Goal: Find specific page/section: Find specific page/section

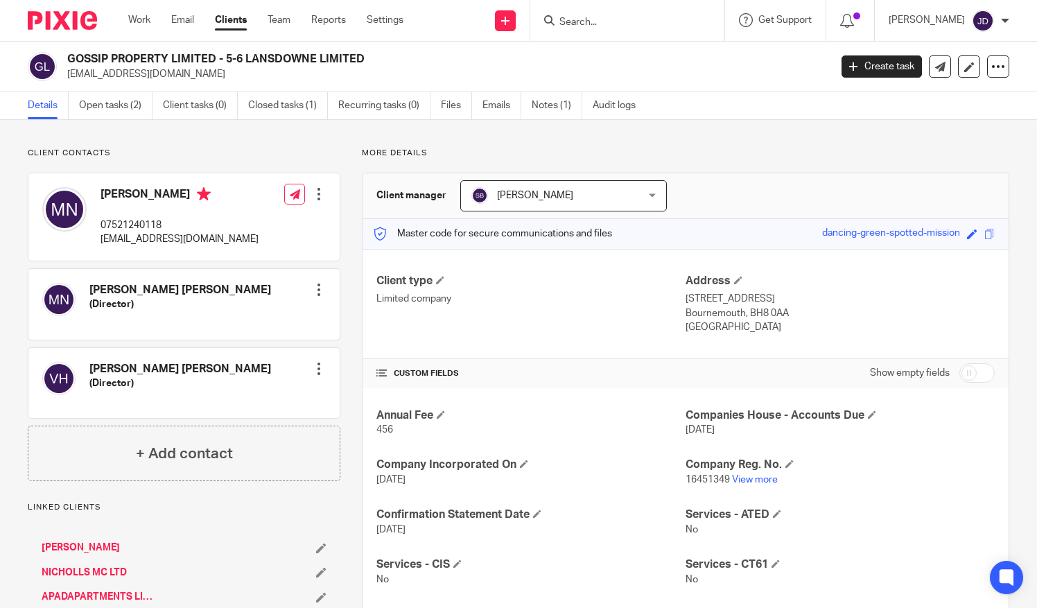
click at [589, 25] on input "Search" at bounding box center [620, 23] width 125 height 12
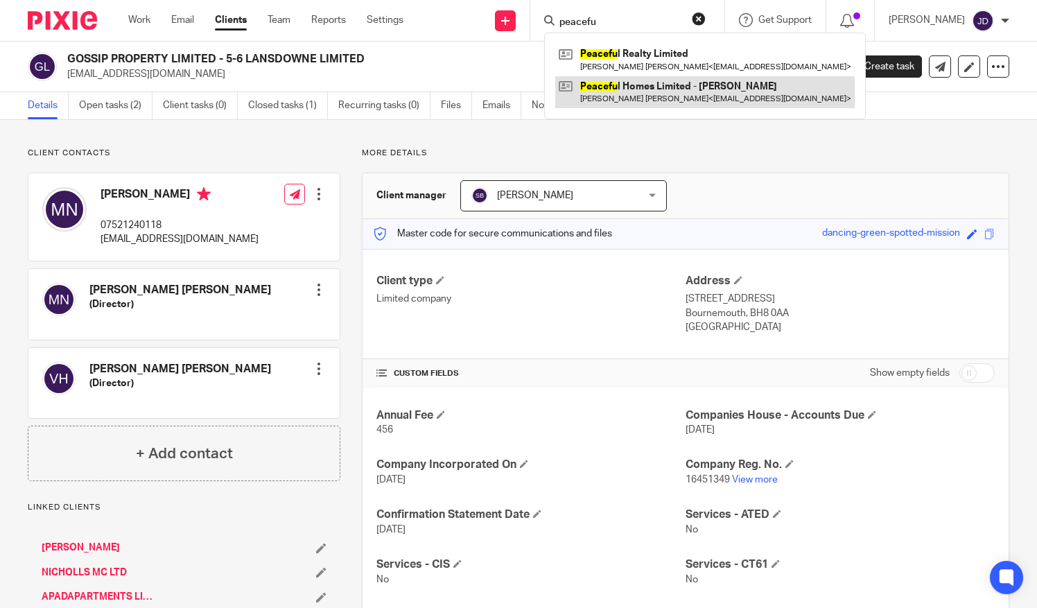
type input "peacefu"
click at [638, 86] on link at bounding box center [704, 92] width 299 height 32
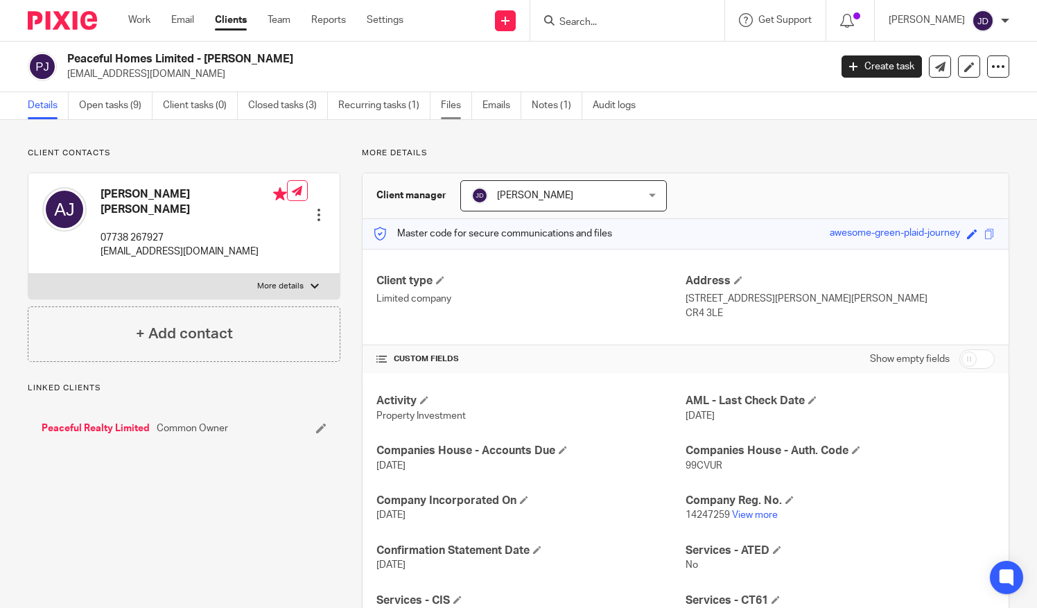
click at [459, 102] on link "Files" at bounding box center [456, 105] width 31 height 27
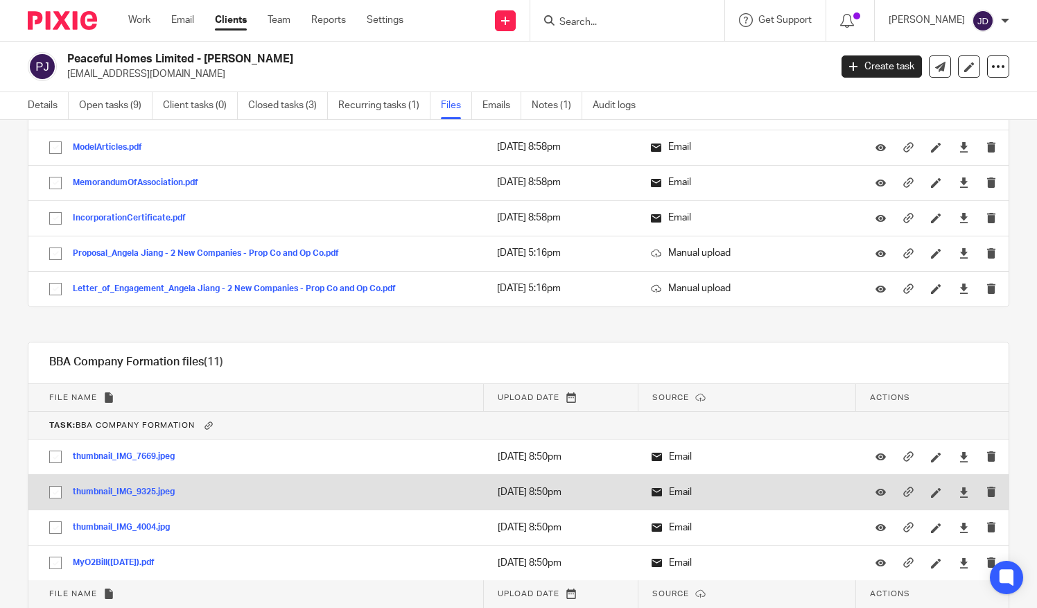
scroll to position [1455, 0]
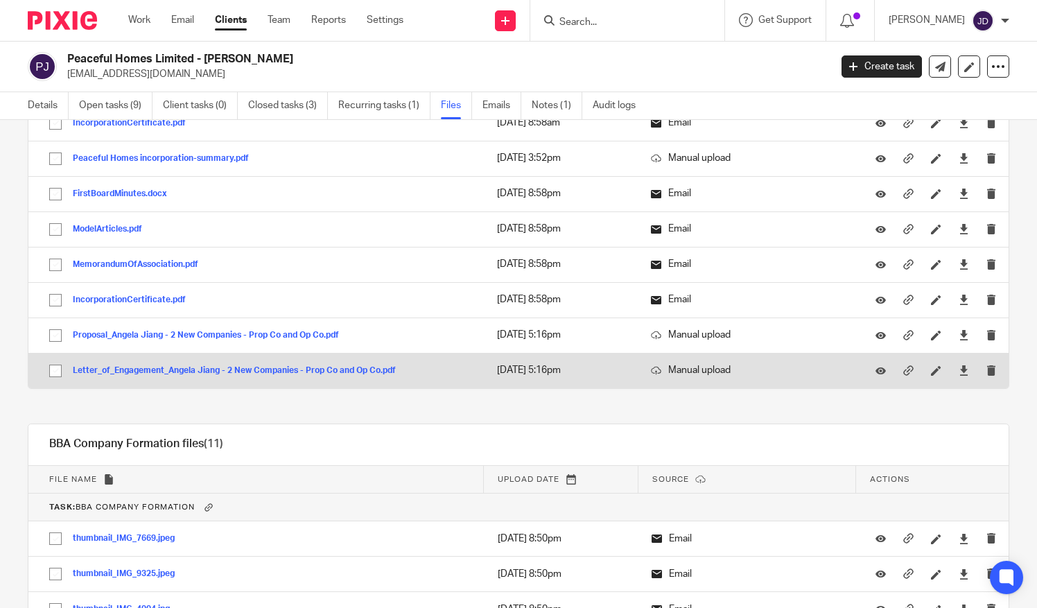
click at [164, 366] on button "Letter_of_Engagement_Angela Jiang - 2 New Companies - Prop Co and Op Co.pdf" at bounding box center [239, 371] width 333 height 10
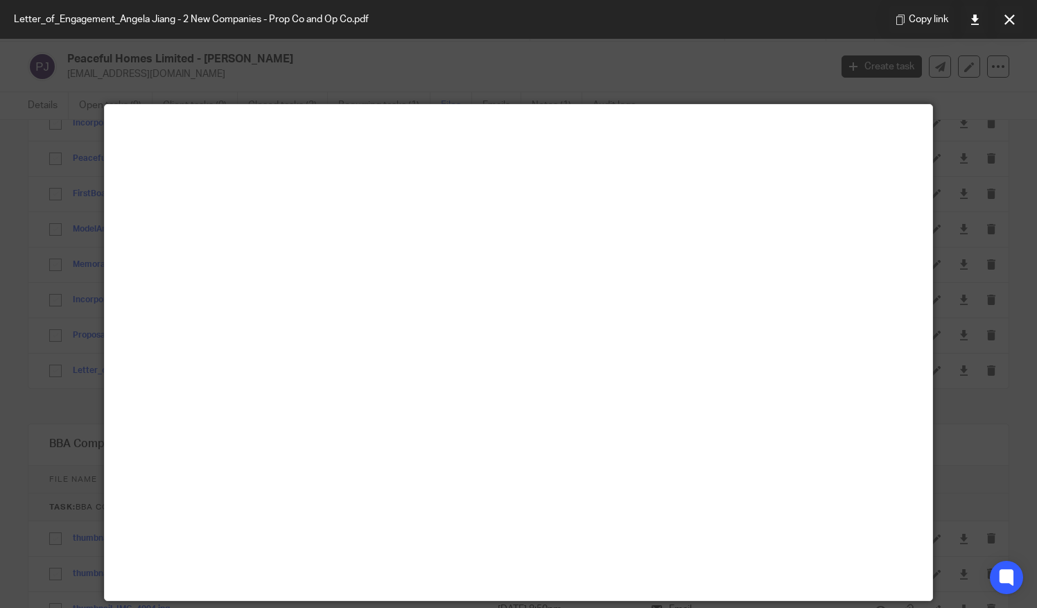
click at [1004, 18] on icon at bounding box center [1009, 20] width 10 height 10
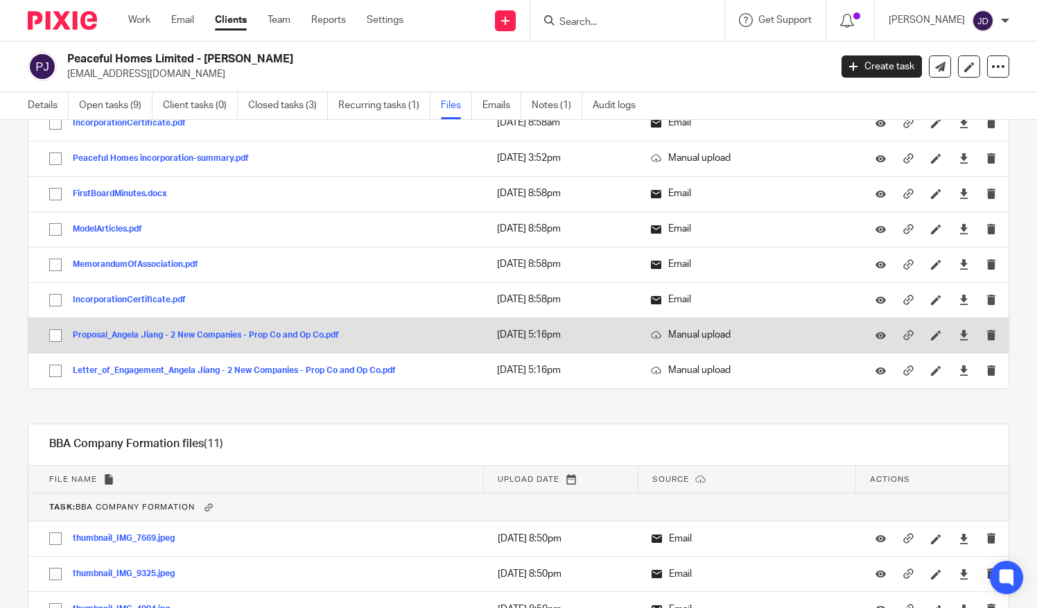
click at [105, 331] on button "Proposal_Angela Jiang - 2 New Companies - Prop Co and Op Co.pdf" at bounding box center [211, 336] width 276 height 10
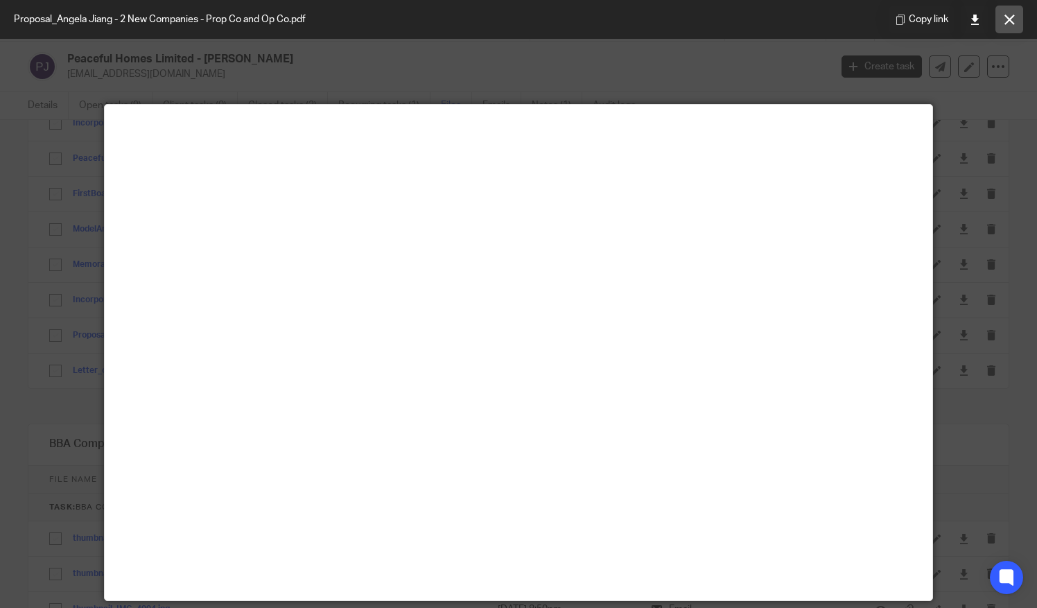
click at [1008, 19] on icon at bounding box center [1009, 20] width 10 height 10
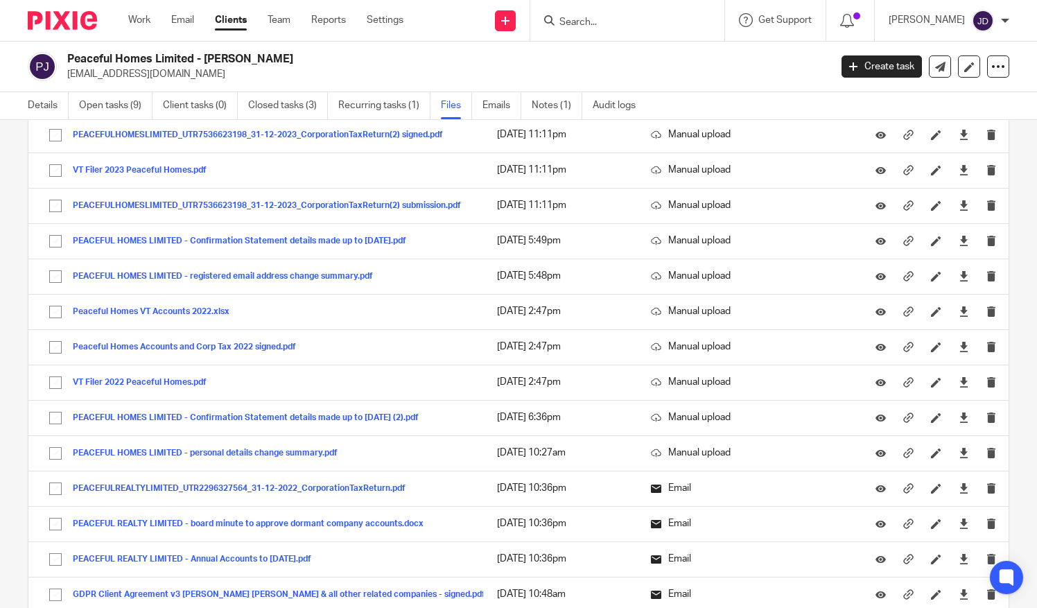
scroll to position [0, 0]
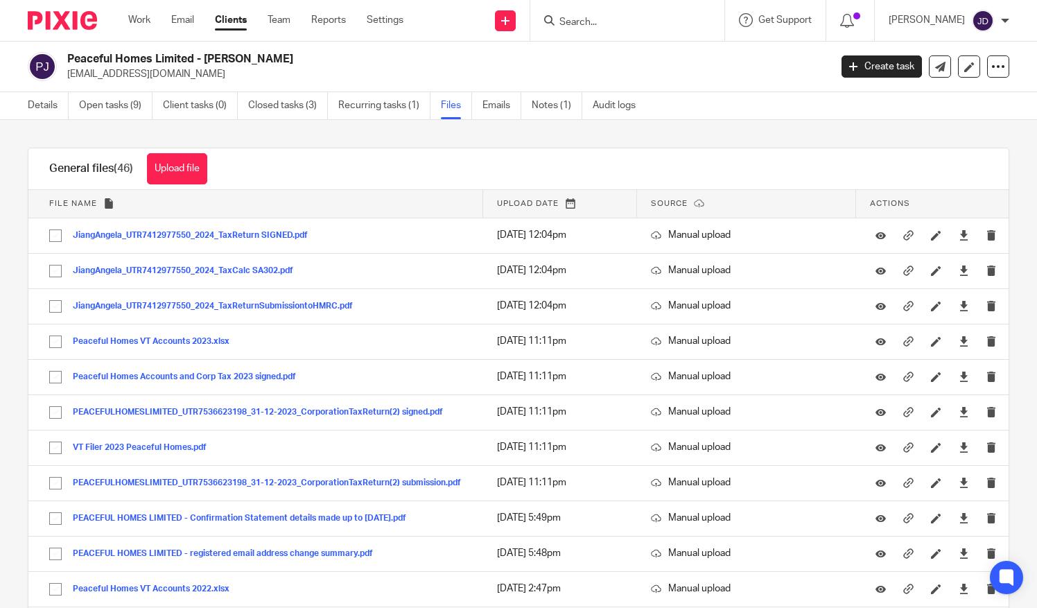
click at [583, 19] on input "Search" at bounding box center [620, 23] width 125 height 12
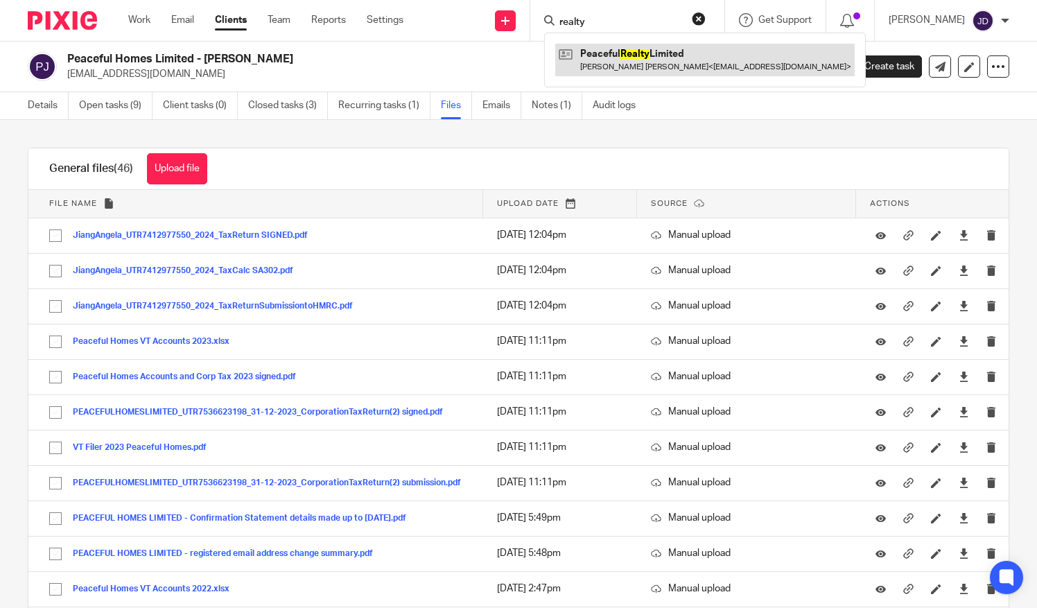
type input "realty"
click at [640, 68] on link at bounding box center [704, 60] width 299 height 32
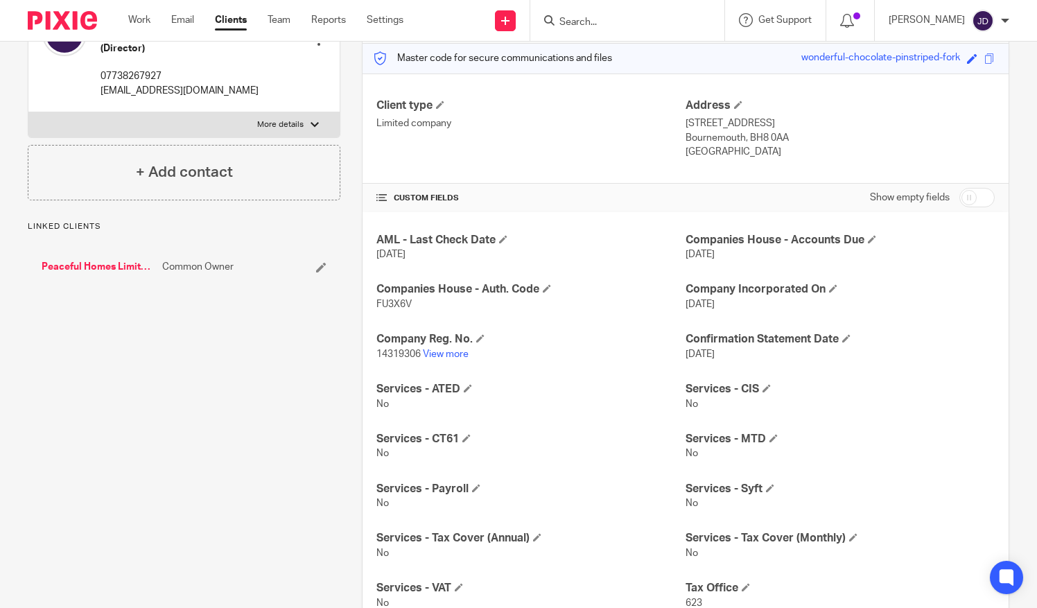
scroll to position [116, 0]
